Goal: Navigation & Orientation: Find specific page/section

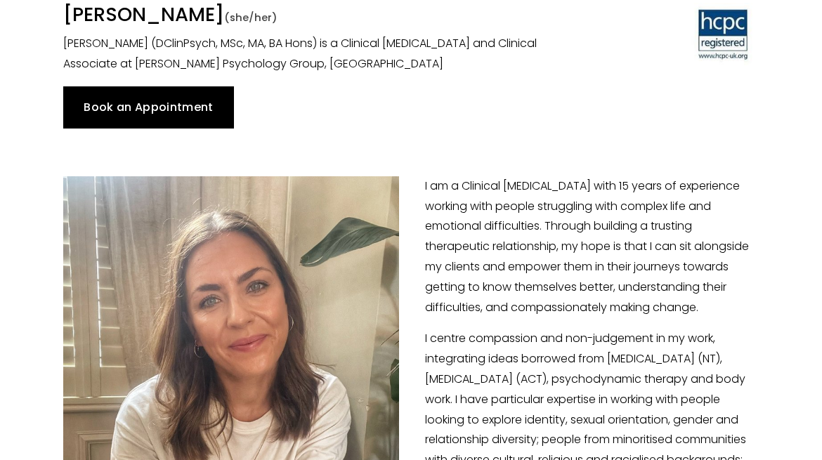
scroll to position [90, 0]
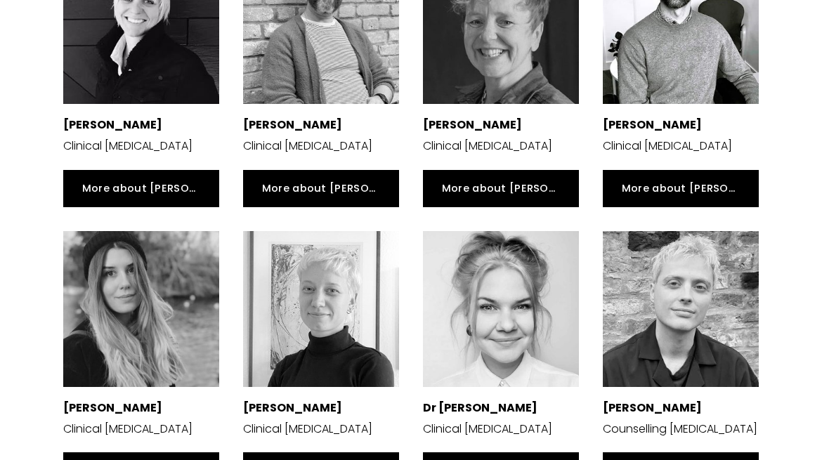
scroll to position [1926, 0]
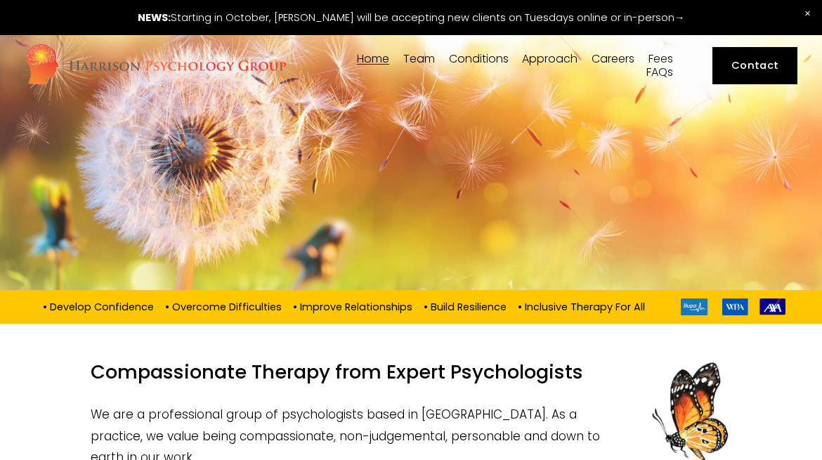
click at [599, 58] on link "Careers" at bounding box center [613, 59] width 43 height 13
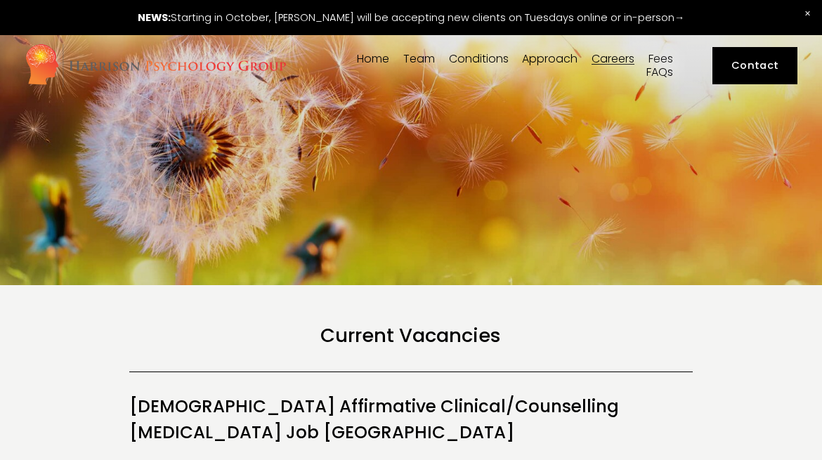
click at [665, 22] on link at bounding box center [411, 17] width 822 height 35
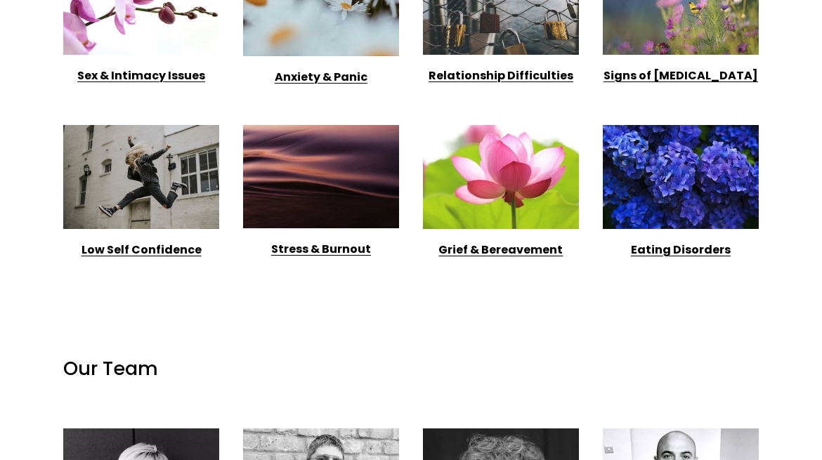
scroll to position [1813, 0]
